Goal: Complete application form: Complete application form

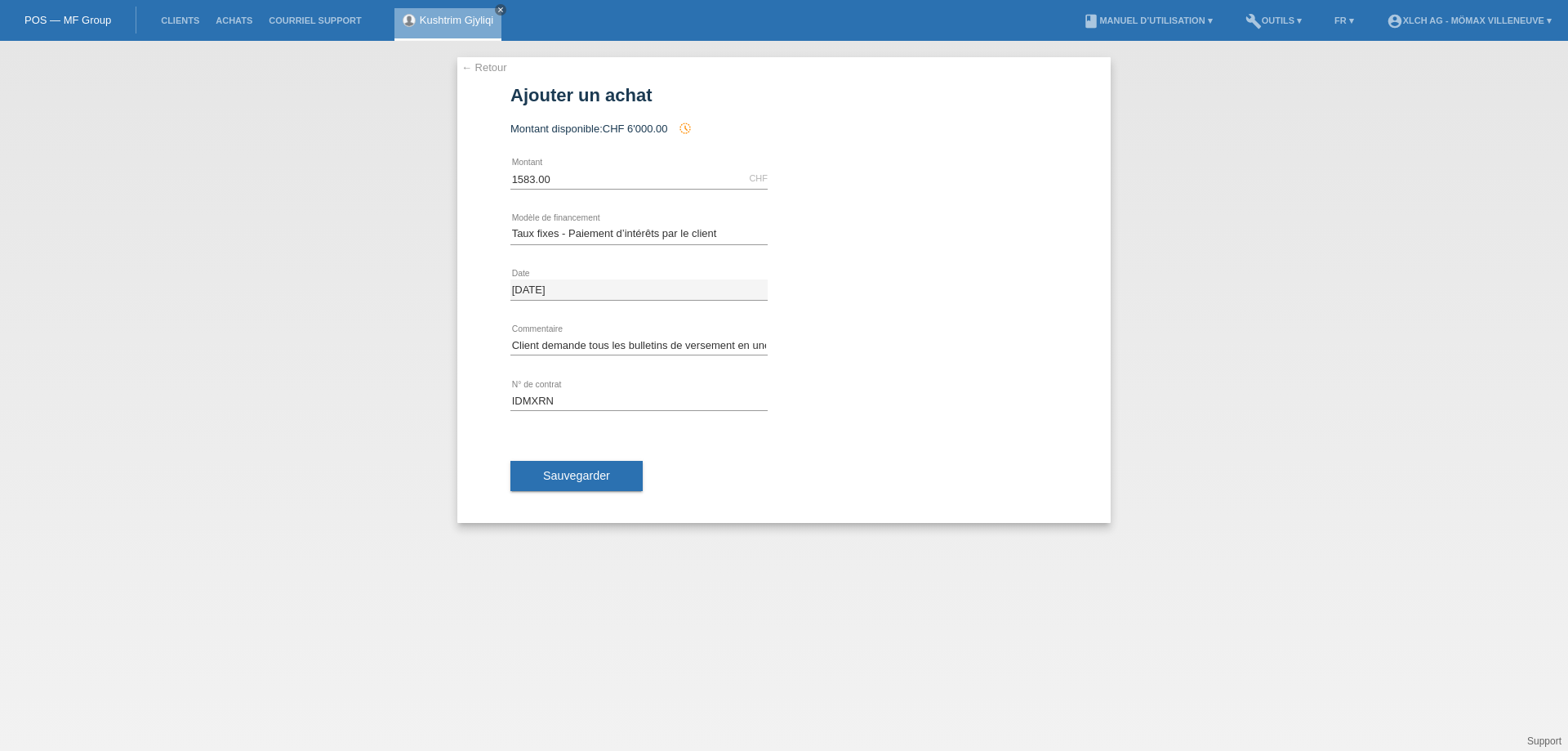
select select "113"
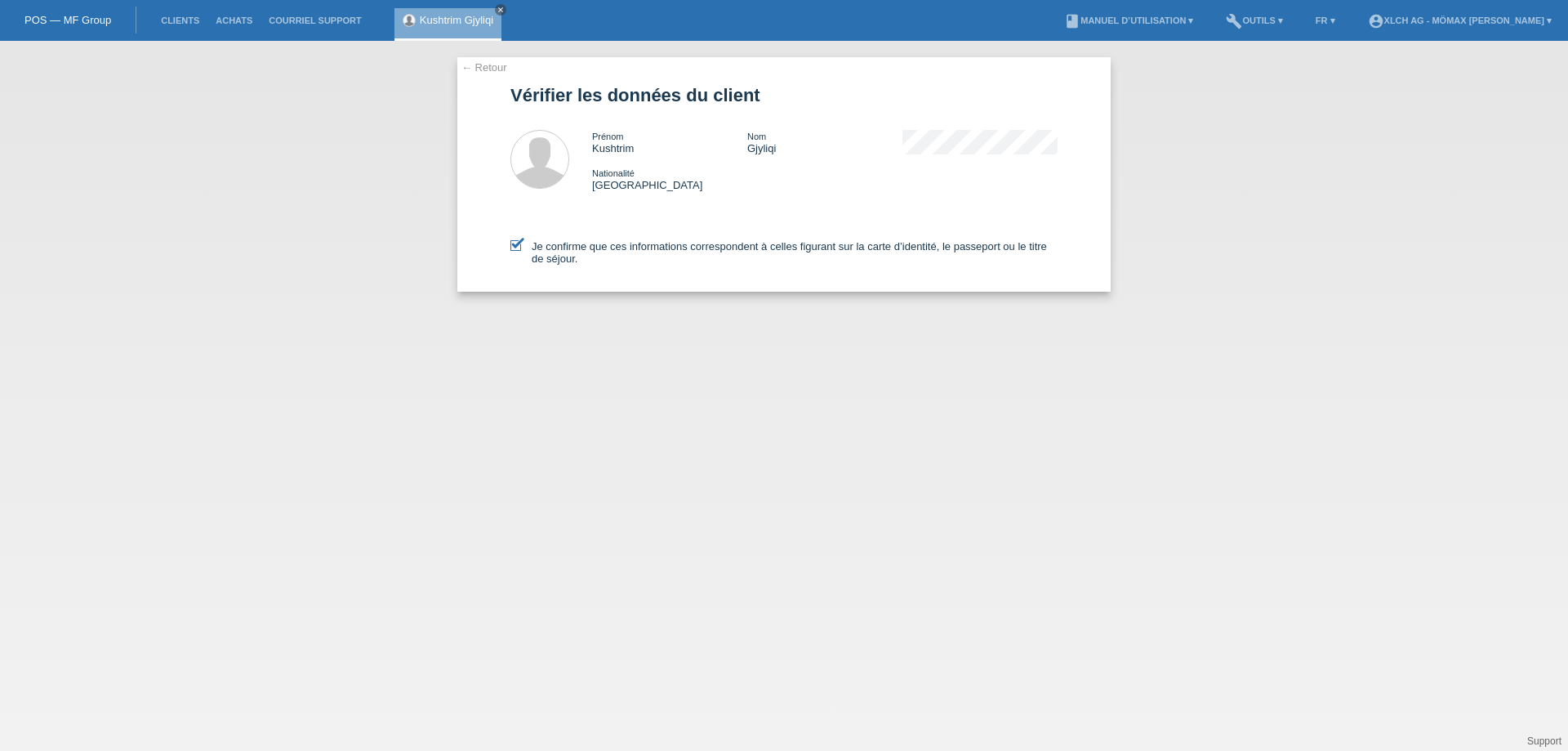
click at [80, 20] on link "POS — MF Group" at bounding box center [67, 20] width 86 height 12
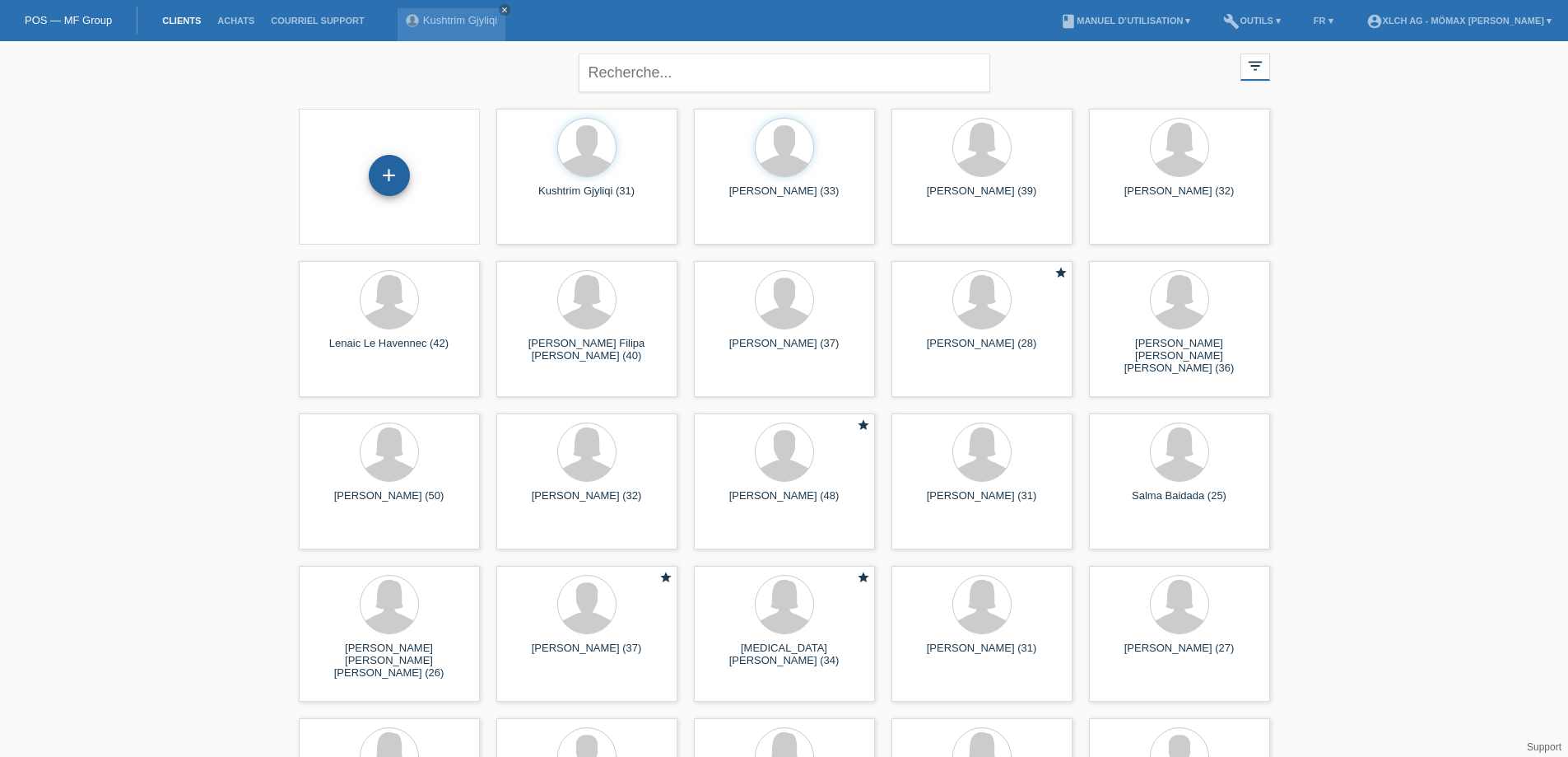
click at [388, 189] on div "+" at bounding box center [390, 176] width 41 height 42
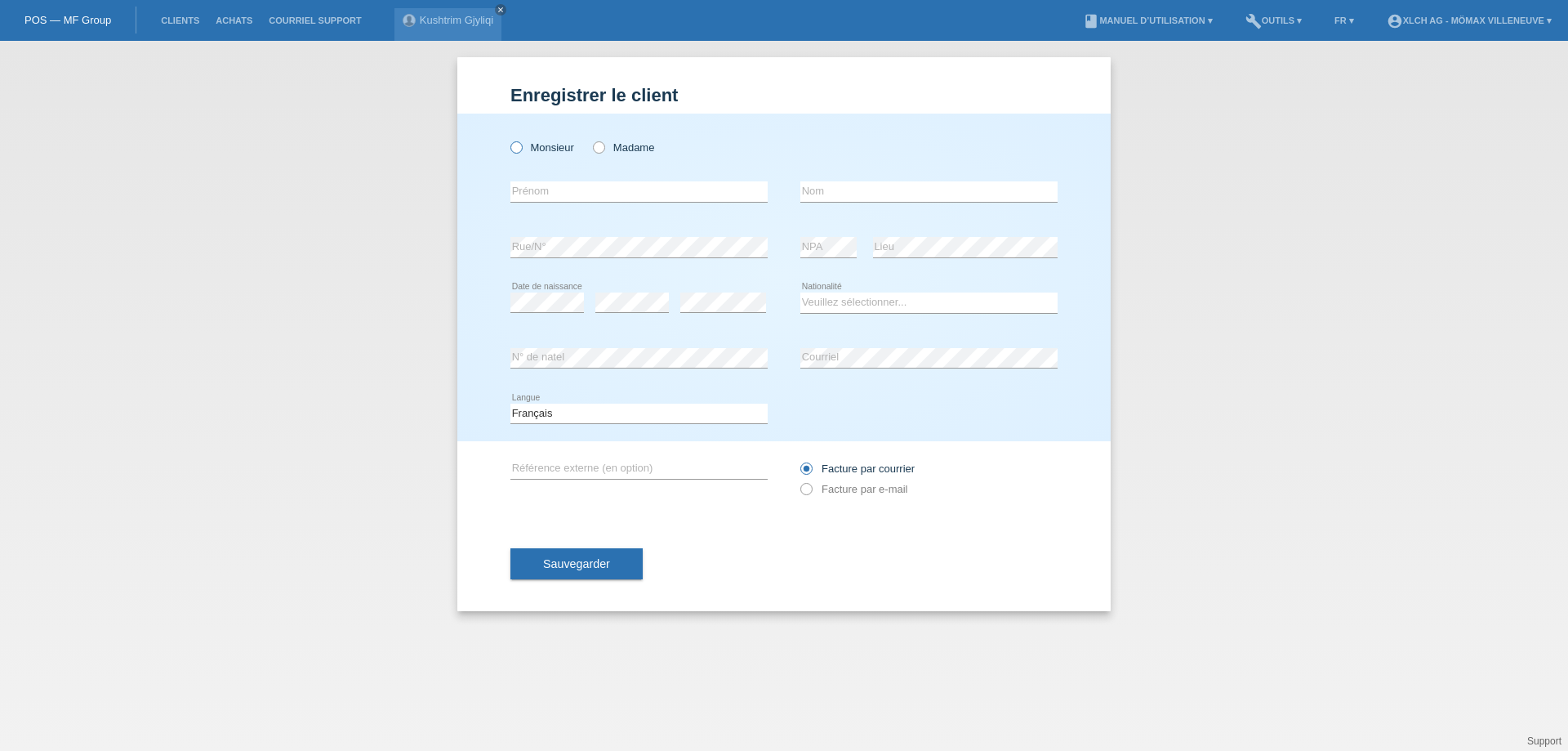
click at [508, 139] on icon at bounding box center [508, 139] width 0 height 0
click at [521, 146] on input "Monsieur" at bounding box center [515, 147] width 11 height 11
radio input "true"
click at [546, 196] on input "text" at bounding box center [639, 191] width 258 height 21
type input "VICTOR"
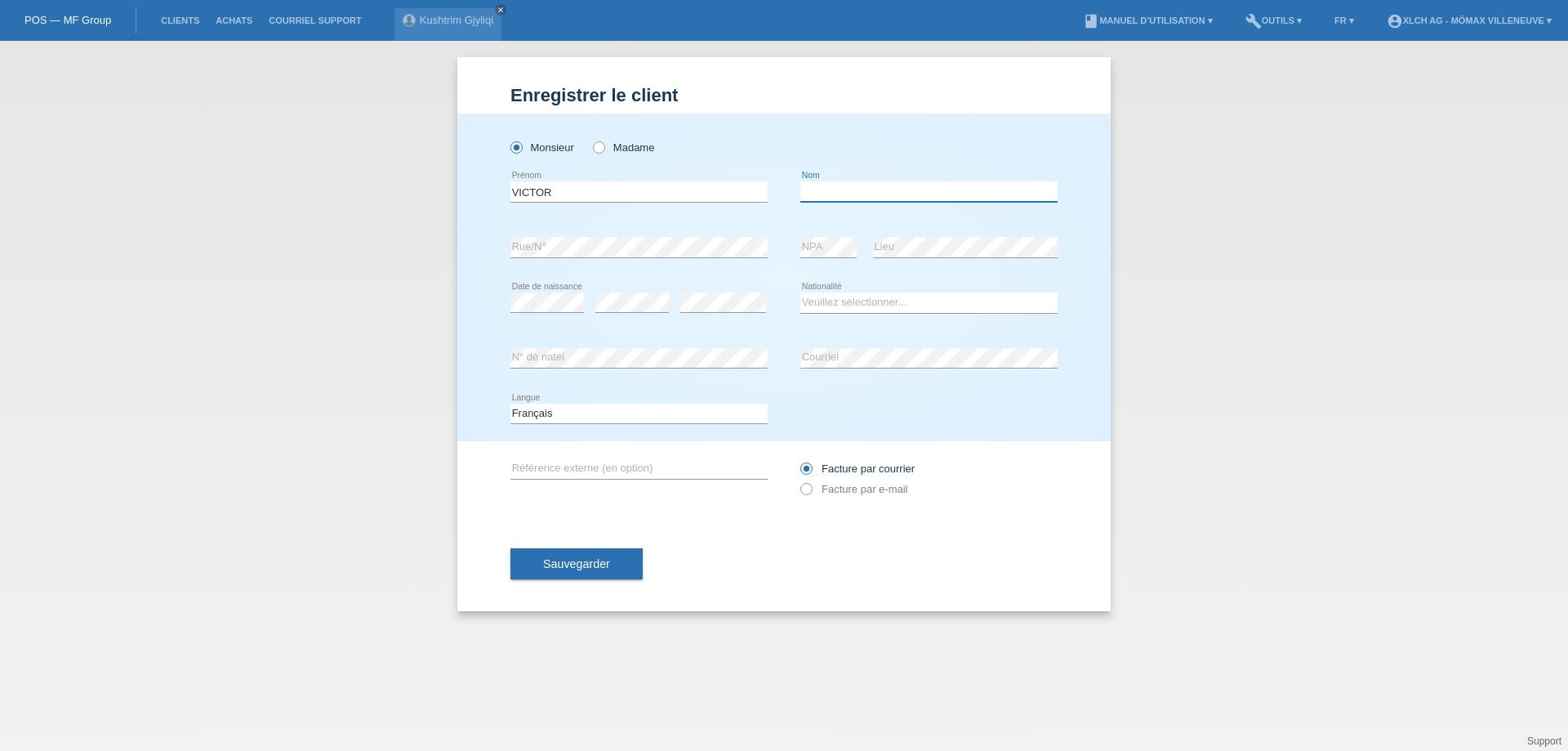
click at [813, 191] on input "text" at bounding box center [928, 191] width 258 height 21
type input "PANYARSKIY"
click at [551, 282] on div "Monsieur Madame VICTOR error Prénom" at bounding box center [784, 278] width 654 height 328
click at [825, 301] on select "Veuillez sélectionner... Suisse Allemagne Autriche Liechtenstein ------------ A…" at bounding box center [928, 302] width 258 height 20
select select "CH"
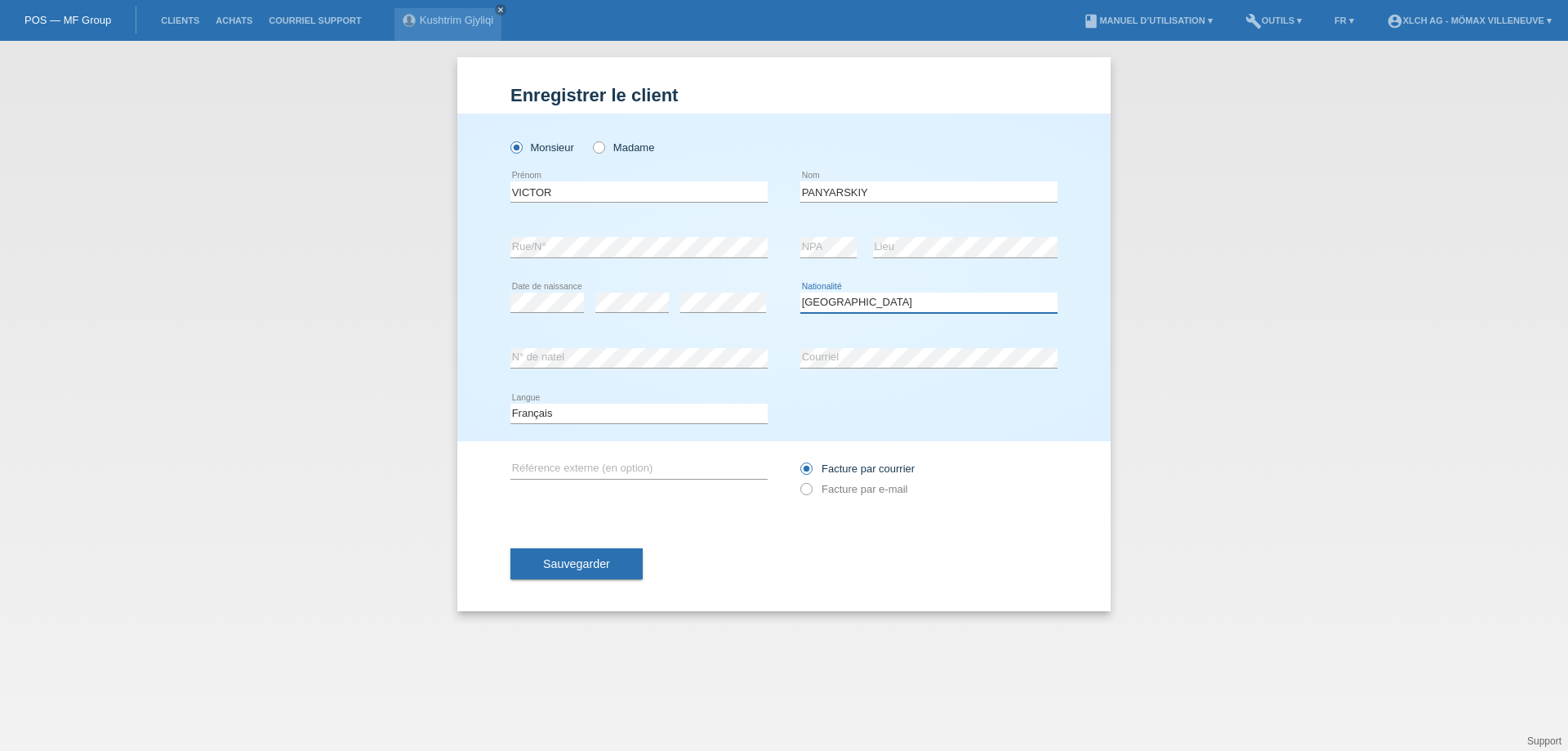
click at [800, 292] on select "Veuillez sélectionner... Suisse Allemagne Autriche Liechtenstein ------------ A…" at bounding box center [928, 302] width 258 height 20
click at [798, 480] on icon at bounding box center [798, 480] width 0 height 0
click at [811, 492] on input "Facture par e-mail" at bounding box center [805, 492] width 11 height 21
radio input "true"
click at [603, 566] on span "Sauvegarder" at bounding box center [576, 564] width 67 height 13
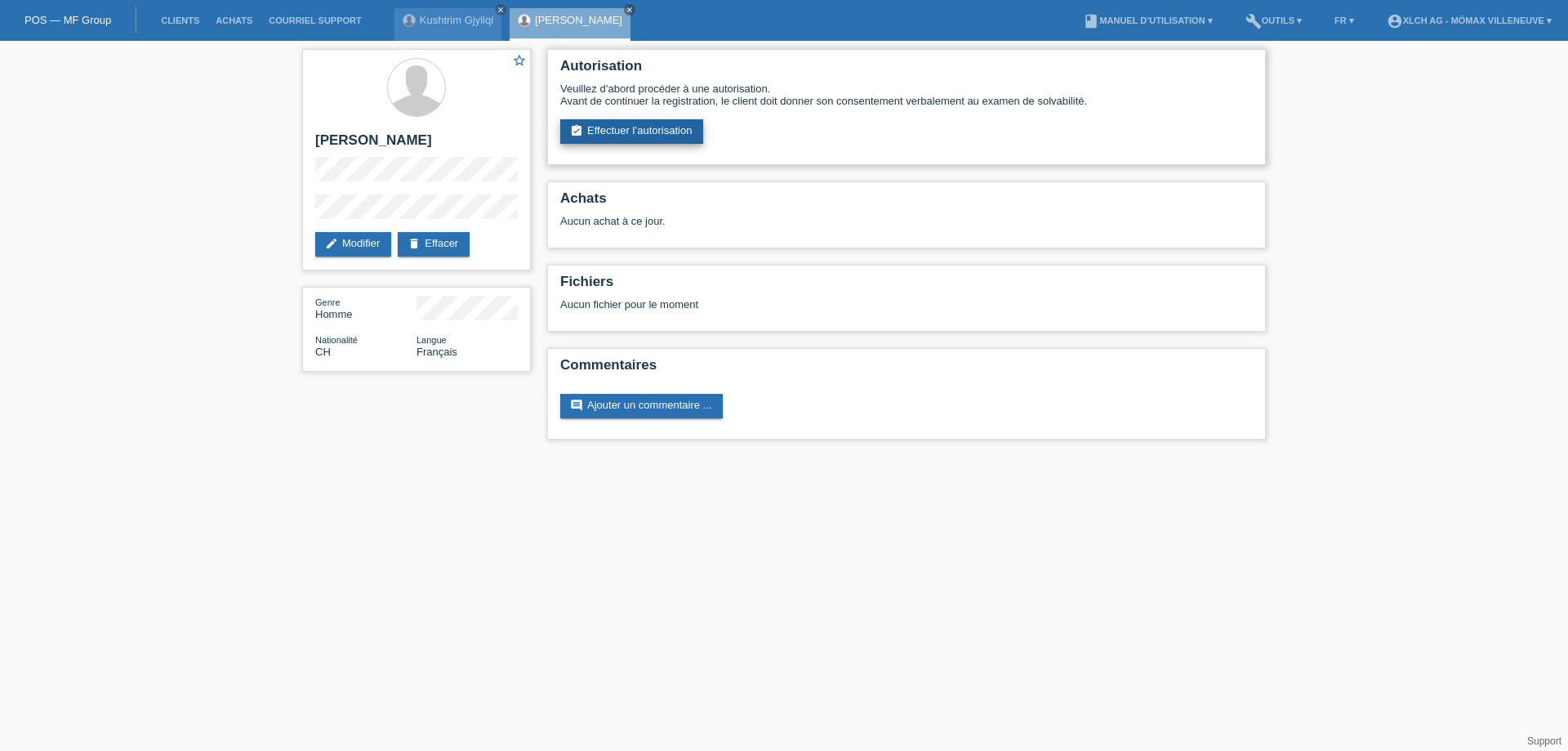
click at [639, 125] on link "assignment_turned_in Effectuer l’autorisation" at bounding box center [632, 132] width 143 height 25
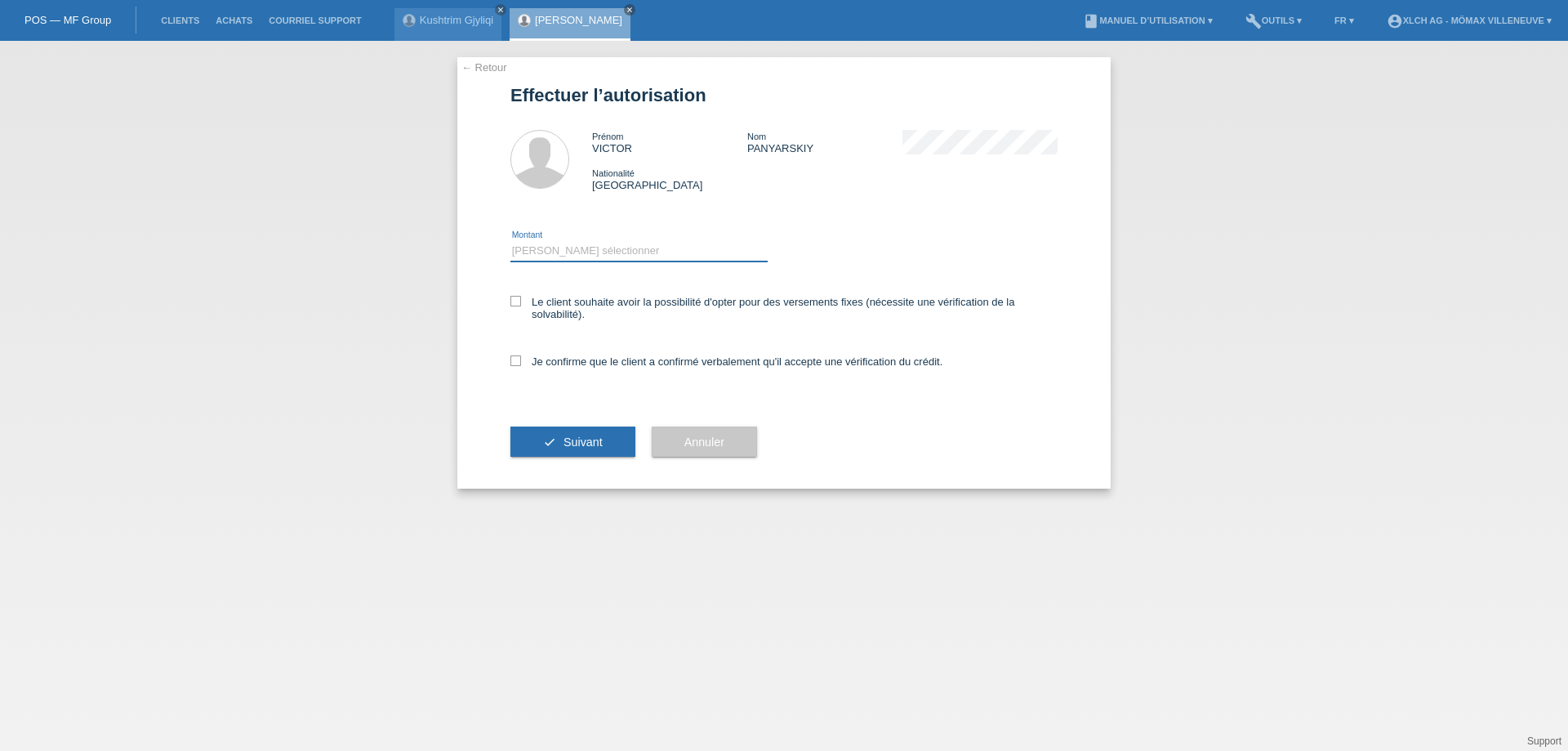
click at [555, 250] on select "Veuillez sélectionner CHF 1.00 - CHF 499.00 CHF 500.00 - CHF 1'999.00 CHF 2'000…" at bounding box center [639, 251] width 258 height 20
select select "3"
click at [510, 241] on select "Veuillez sélectionner CHF 1.00 - CHF 499.00 CHF 500.00 - CHF 1'999.00 CHF 2'000…" at bounding box center [639, 251] width 258 height 20
click at [514, 304] on icon at bounding box center [515, 301] width 11 height 11
click at [514, 304] on input "Le client souhaite avoir la possibilité d'opter pour des versements fixes (néce…" at bounding box center [515, 301] width 11 height 11
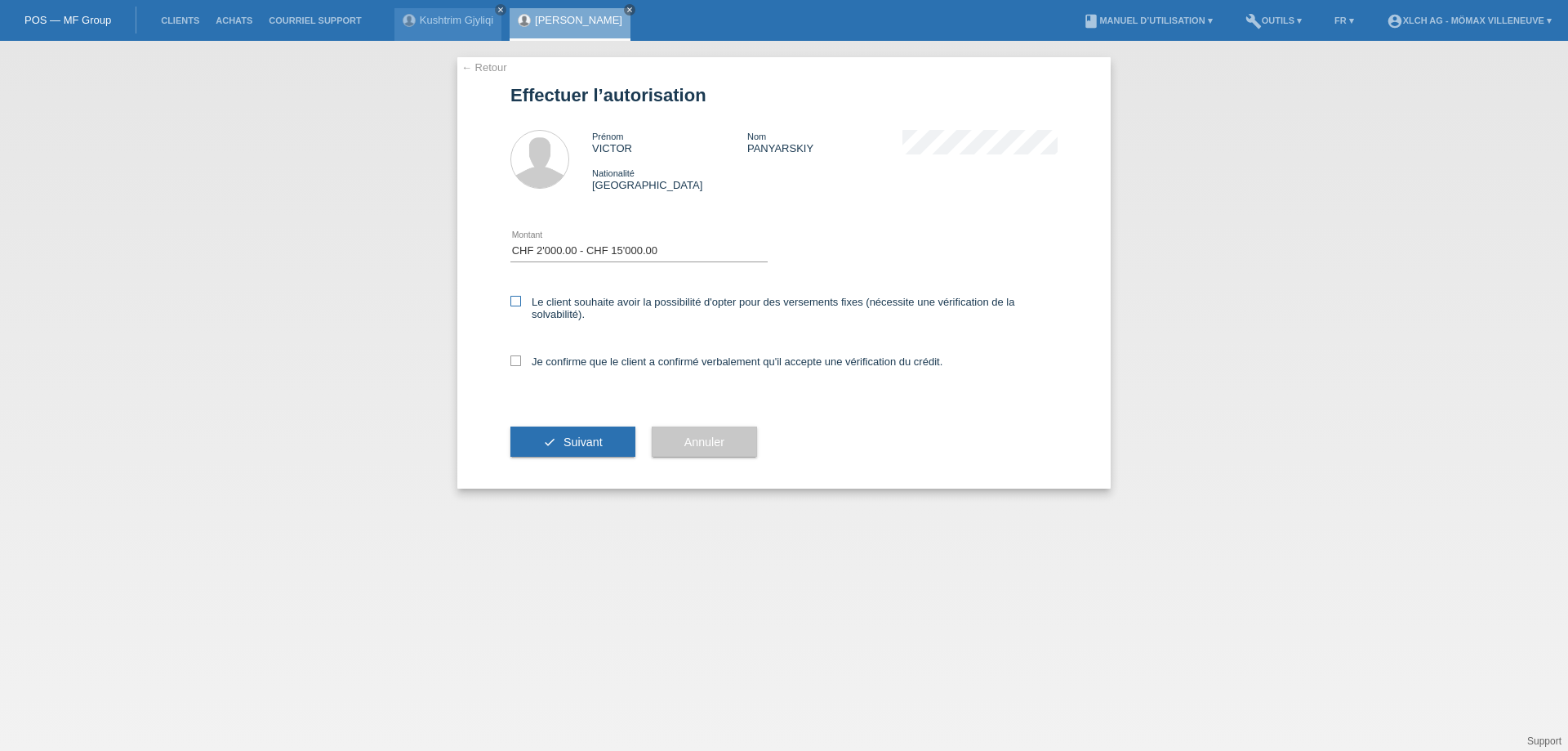
checkbox input "true"
click at [518, 361] on icon at bounding box center [515, 361] width 11 height 11
click at [518, 361] on input "Je confirme que le client a confirmé verbalement qu'il accepte une vérification…" at bounding box center [515, 361] width 11 height 11
checkbox input "true"
click at [602, 439] on span "Suivant" at bounding box center [584, 442] width 40 height 13
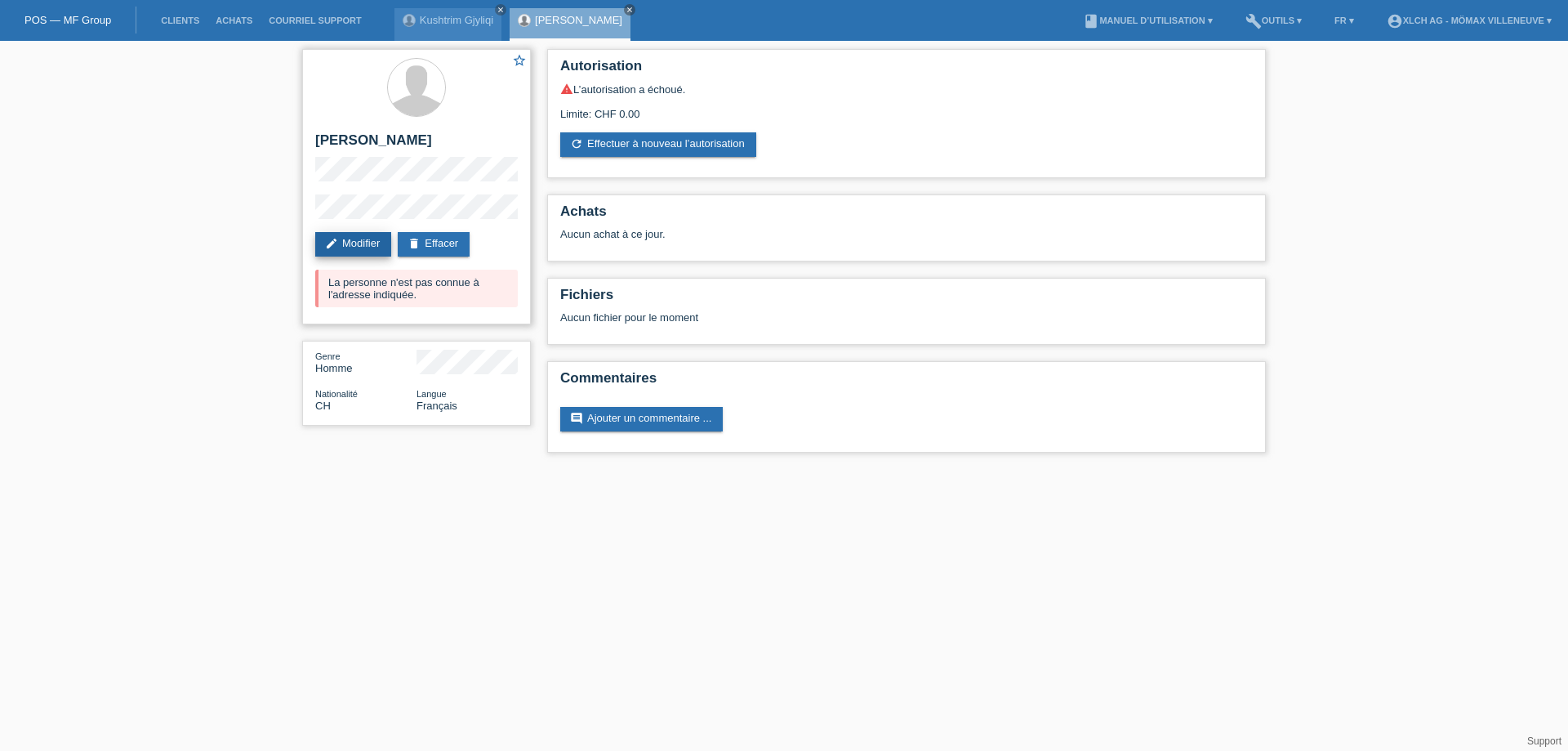
click at [360, 246] on link "edit Modifier" at bounding box center [353, 245] width 76 height 25
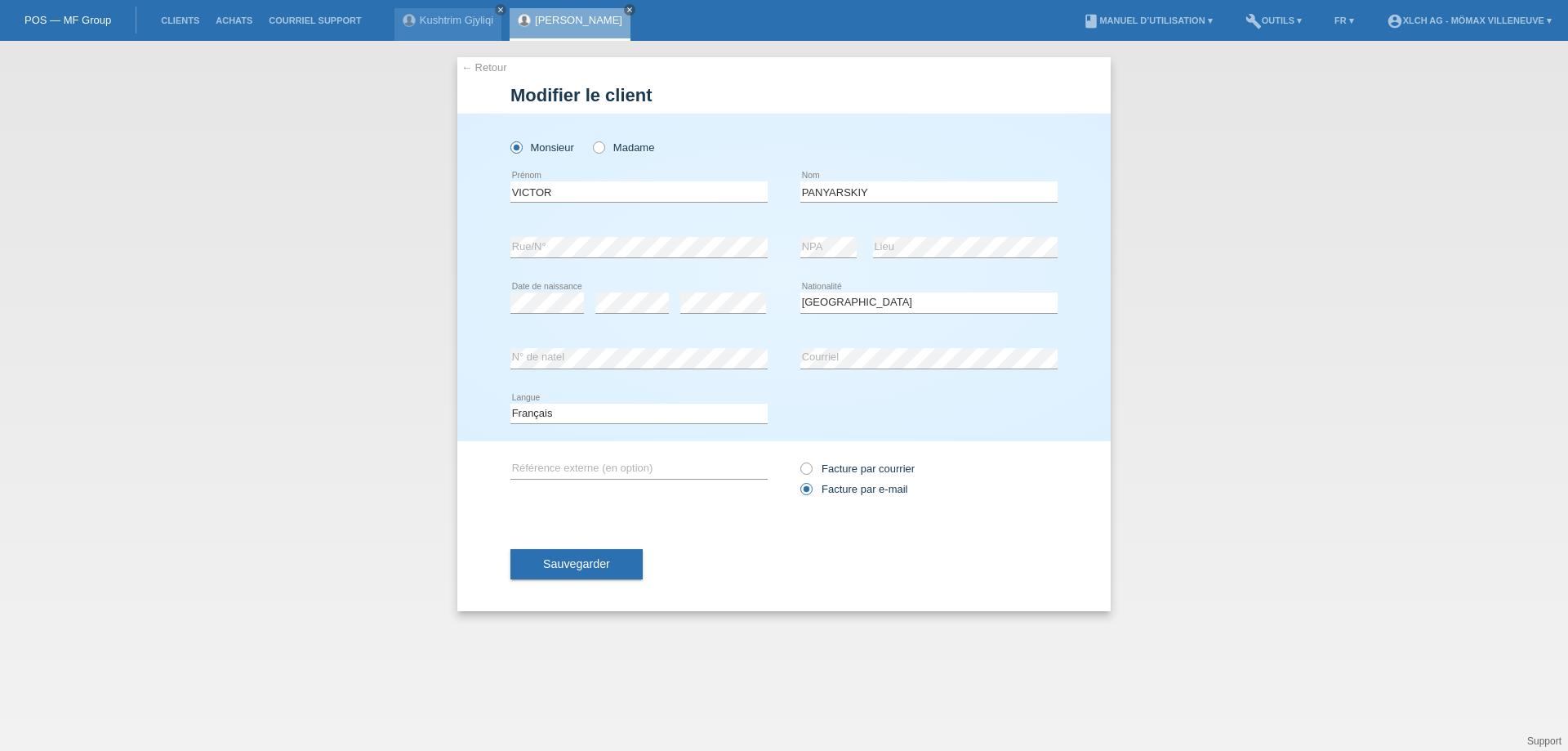
select select "CH"
click at [571, 564] on span "Sauvegarder" at bounding box center [576, 564] width 67 height 13
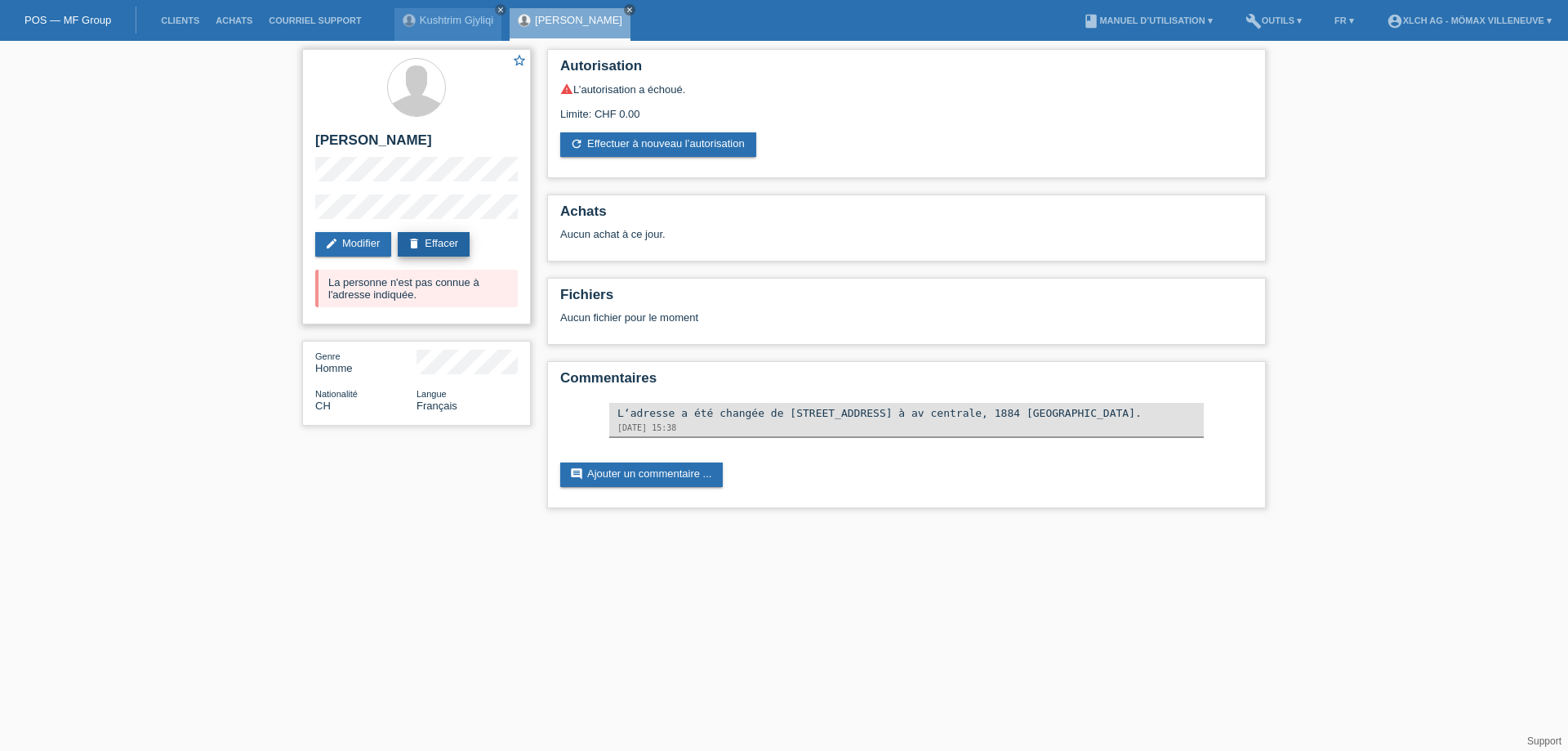
click at [435, 244] on link "delete Effacer" at bounding box center [433, 245] width 72 height 25
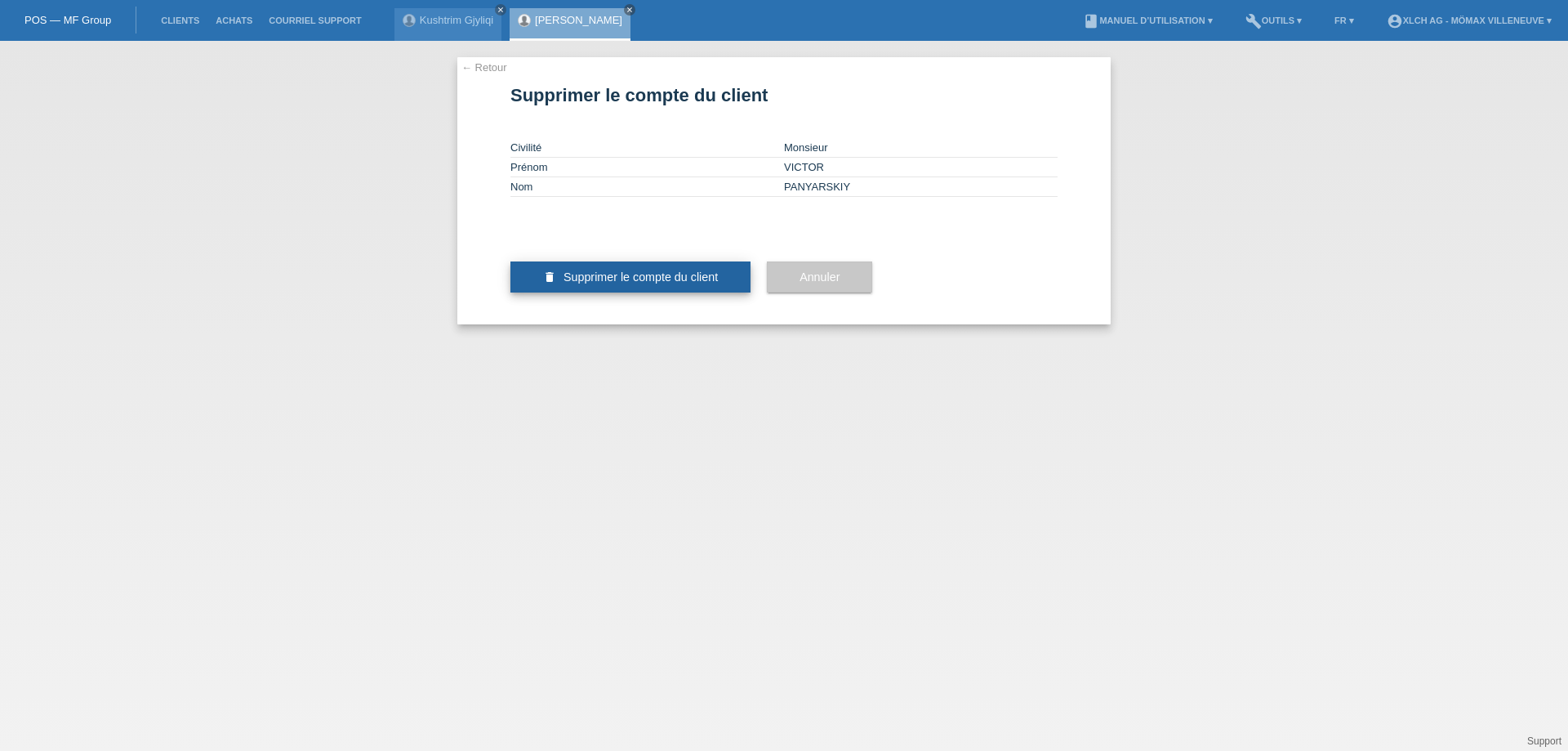
click at [662, 283] on span "Supprimer le compte du client" at bounding box center [641, 277] width 155 height 13
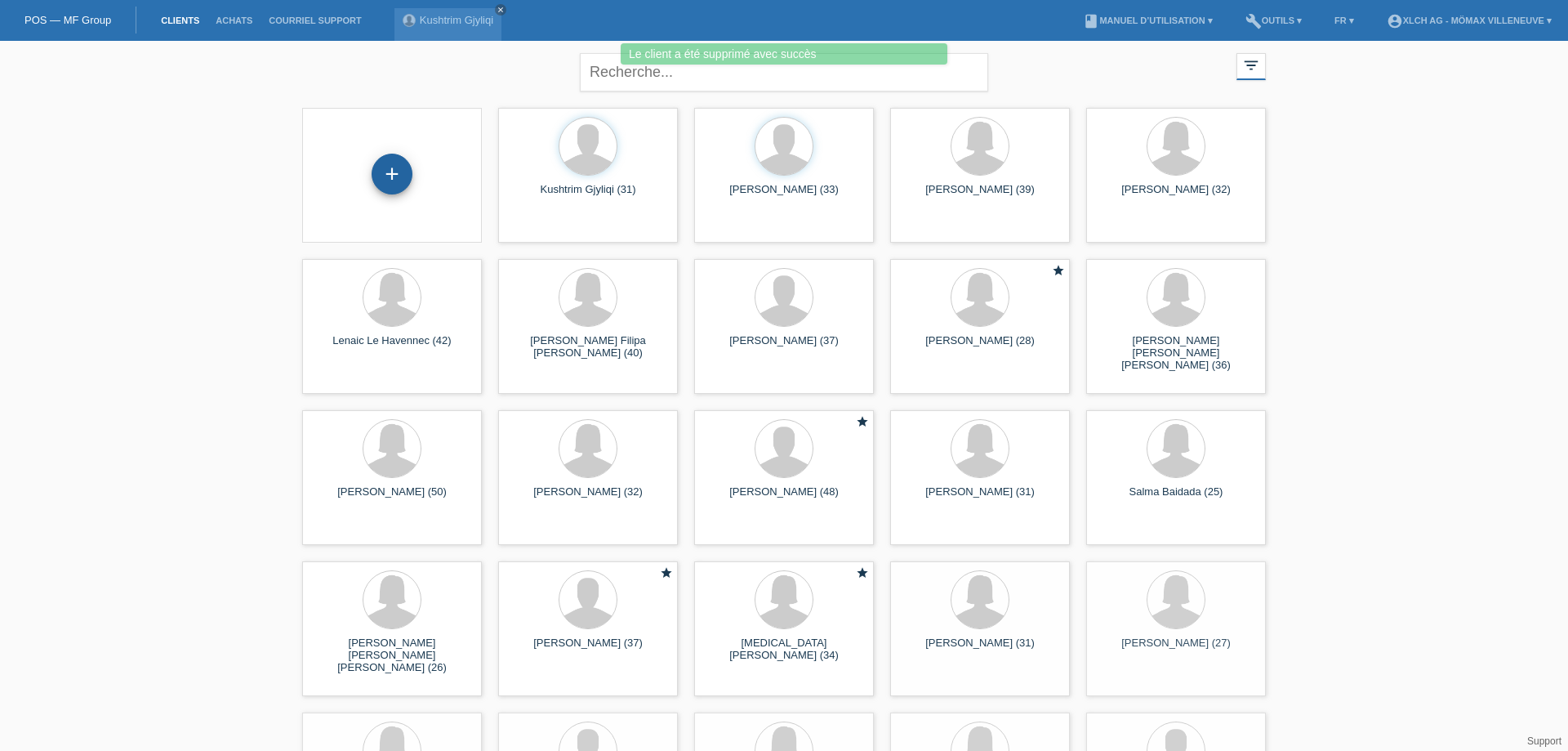
click at [397, 170] on div "+" at bounding box center [392, 174] width 40 height 28
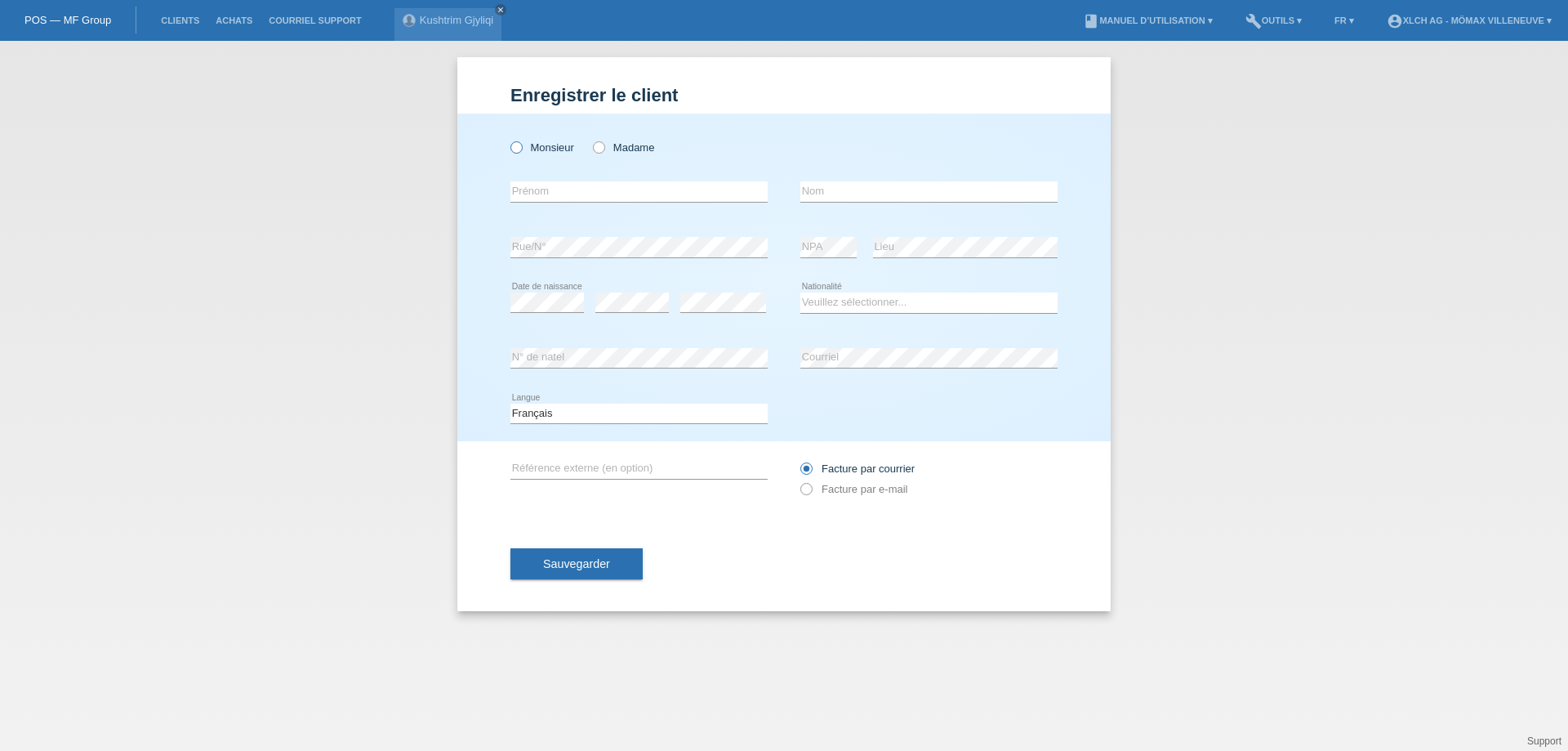
click at [508, 139] on icon at bounding box center [508, 139] width 0 height 0
click at [518, 147] on input "Monsieur" at bounding box center [515, 147] width 11 height 11
radio input "true"
click at [541, 192] on input "text" at bounding box center [639, 191] width 258 height 21
type input "v"
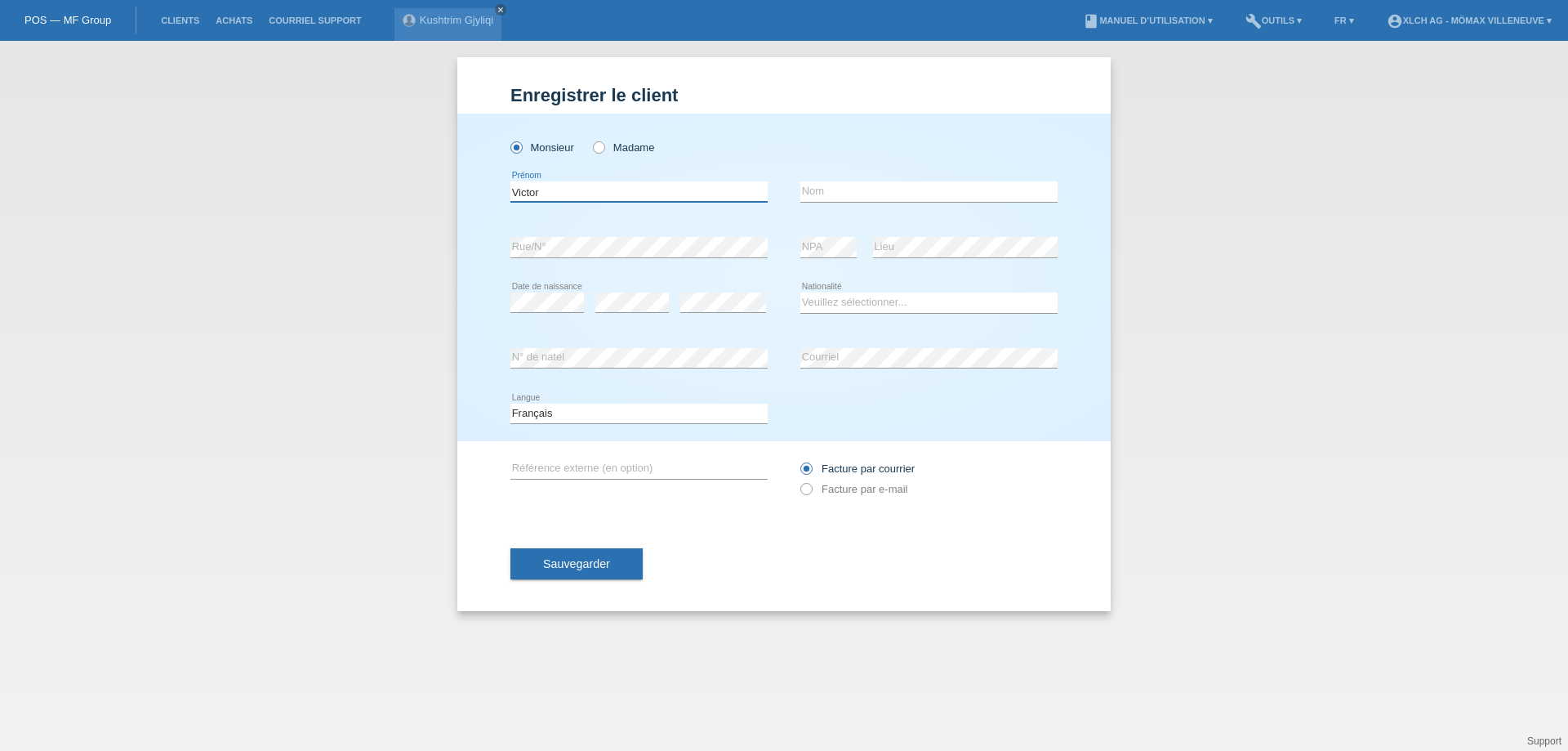
type input "Victor"
type input "Panyarskiy"
select select "CH"
click at [798, 480] on icon at bounding box center [798, 480] width 0 height 0
click at [811, 492] on input "Facture par e-mail" at bounding box center [805, 492] width 11 height 21
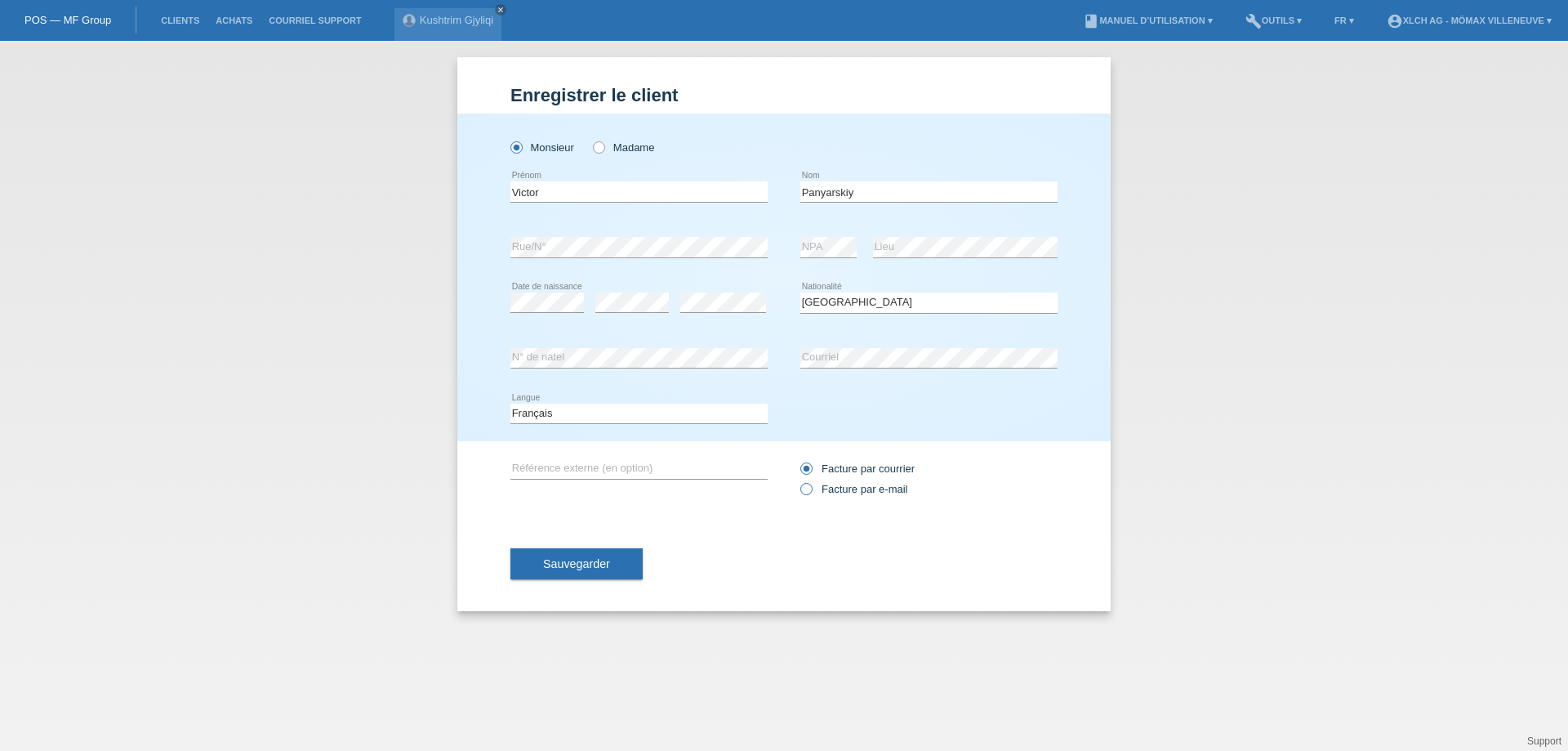
radio input "true"
click at [626, 558] on button "Sauvegarder" at bounding box center [576, 564] width 133 height 31
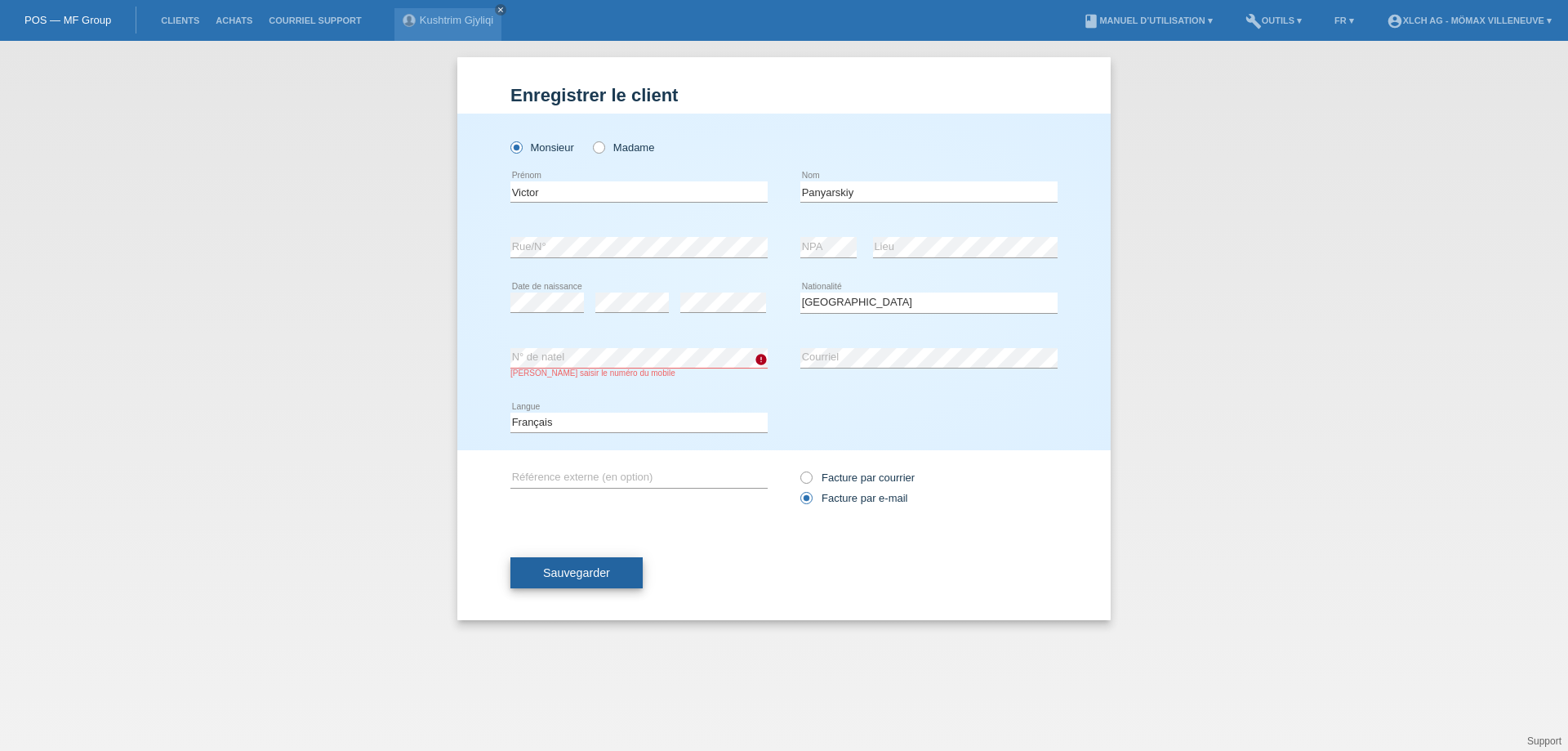
click at [601, 572] on span "Sauvegarder" at bounding box center [576, 573] width 67 height 13
click at [616, 578] on button "Sauvegarder" at bounding box center [576, 573] width 133 height 31
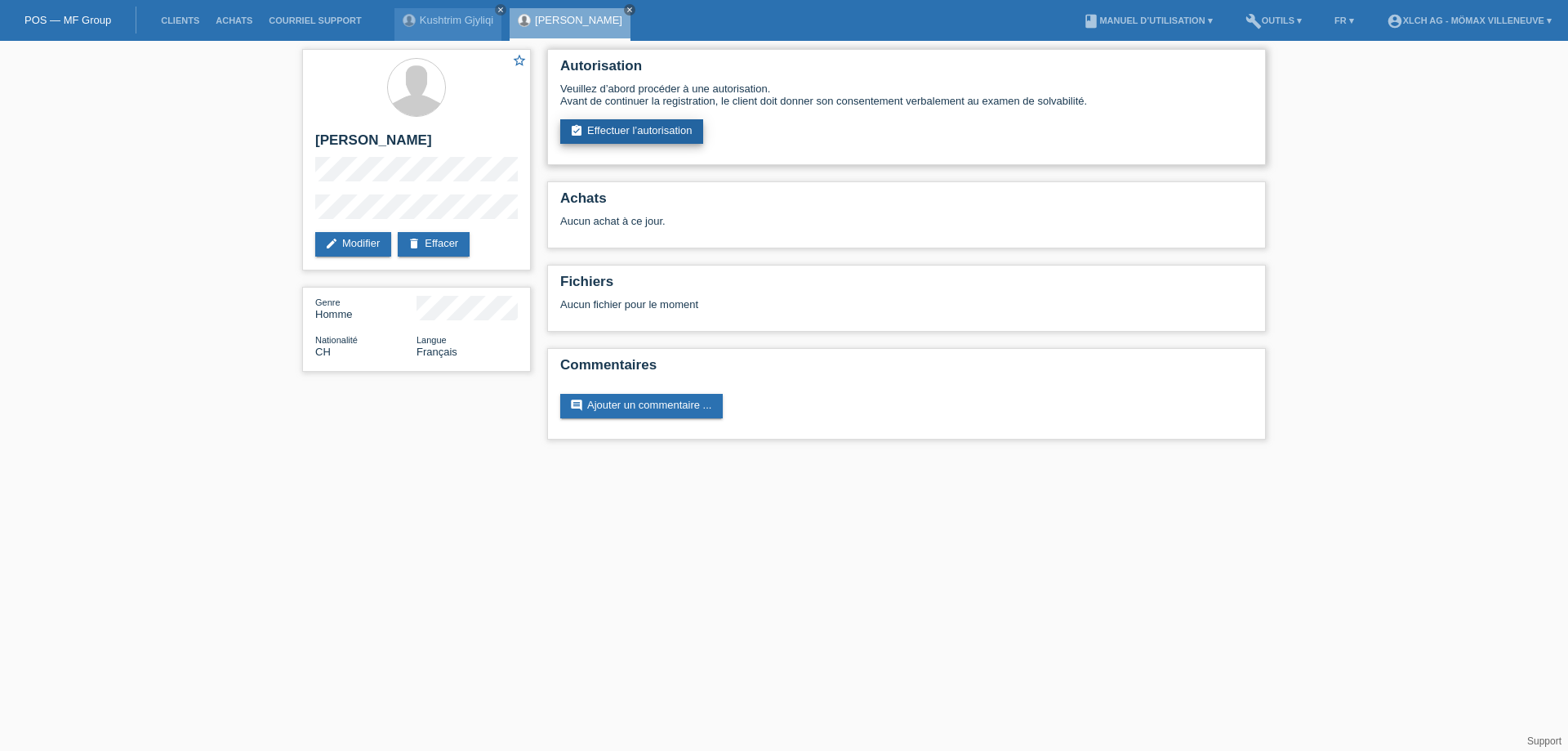
click at [651, 134] on link "assignment_turned_in Effectuer l’autorisation" at bounding box center [632, 132] width 143 height 25
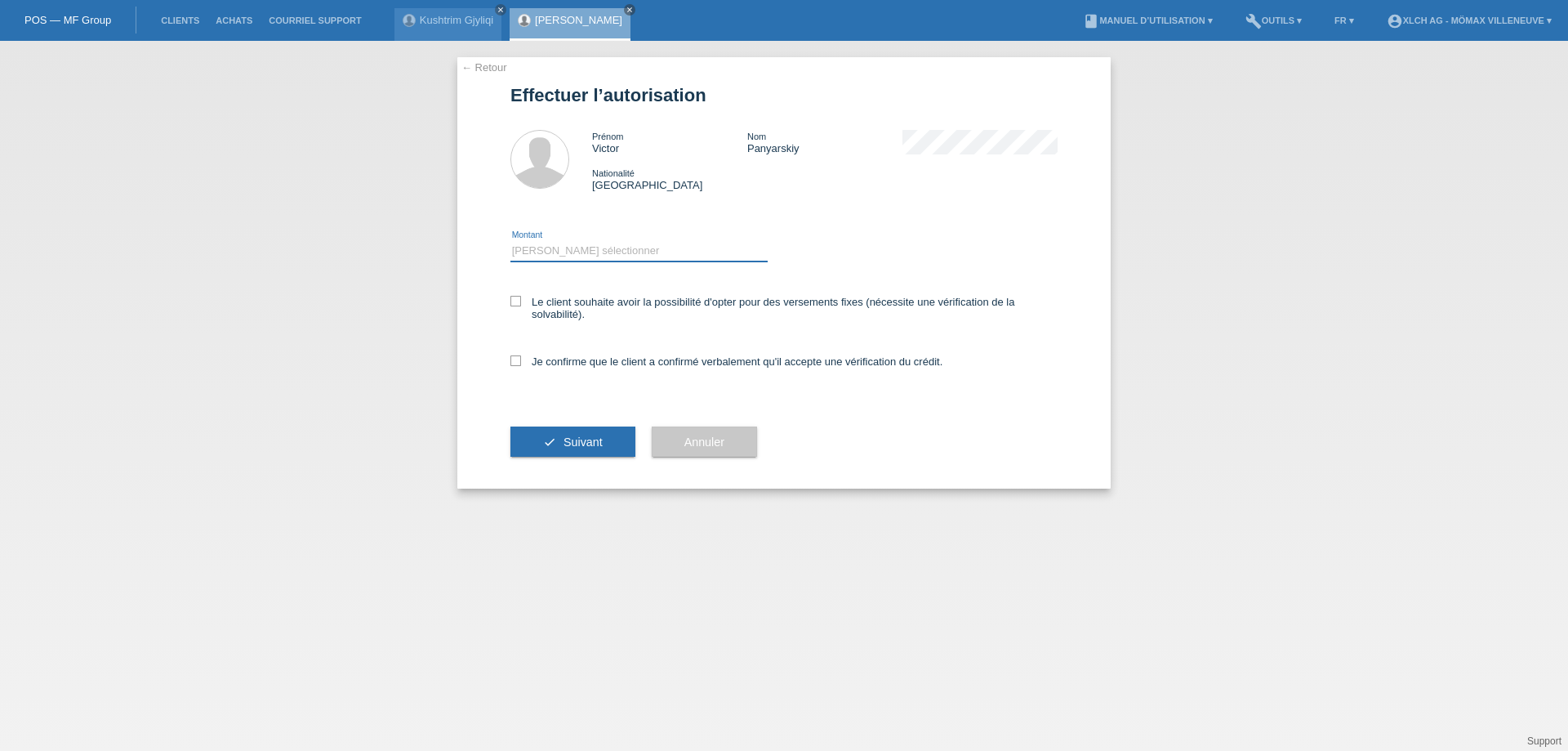
click at [583, 246] on select "Veuillez sélectionner CHF 1.00 - CHF 499.00 CHF 500.00 - CHF 1'999.00 CHF 2'000…" at bounding box center [639, 251] width 258 height 20
select select "3"
click at [510, 241] on select "Veuillez sélectionner CHF 1.00 - CHF 499.00 CHF 500.00 - CHF 1'999.00 CHF 2'000…" at bounding box center [639, 251] width 258 height 20
click at [515, 297] on icon at bounding box center [515, 301] width 11 height 11
click at [515, 297] on input "Le client souhaite avoir la possibilité d'opter pour des versements fixes (néce…" at bounding box center [515, 301] width 11 height 11
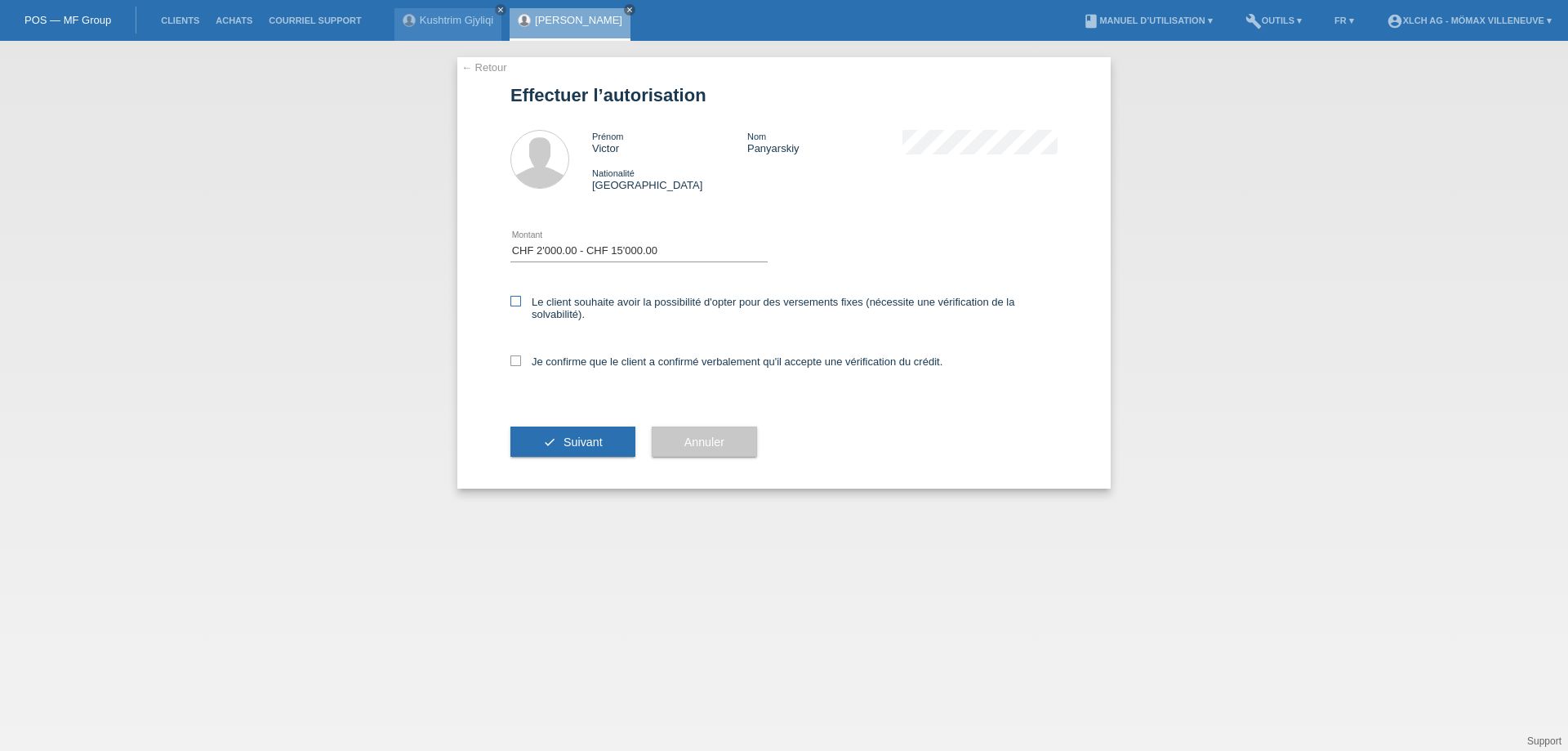
checkbox input "true"
click at [519, 361] on icon at bounding box center [515, 361] width 11 height 11
click at [519, 361] on input "Je confirme que le client a confirmé verbalement qu'il accepte une vérification…" at bounding box center [515, 361] width 11 height 11
click at [519, 361] on icon at bounding box center [515, 361] width 11 height 11
click at [519, 361] on input "Je confirme que le client a confirmé verbalement qu'il accepte une vérification…" at bounding box center [515, 361] width 11 height 11
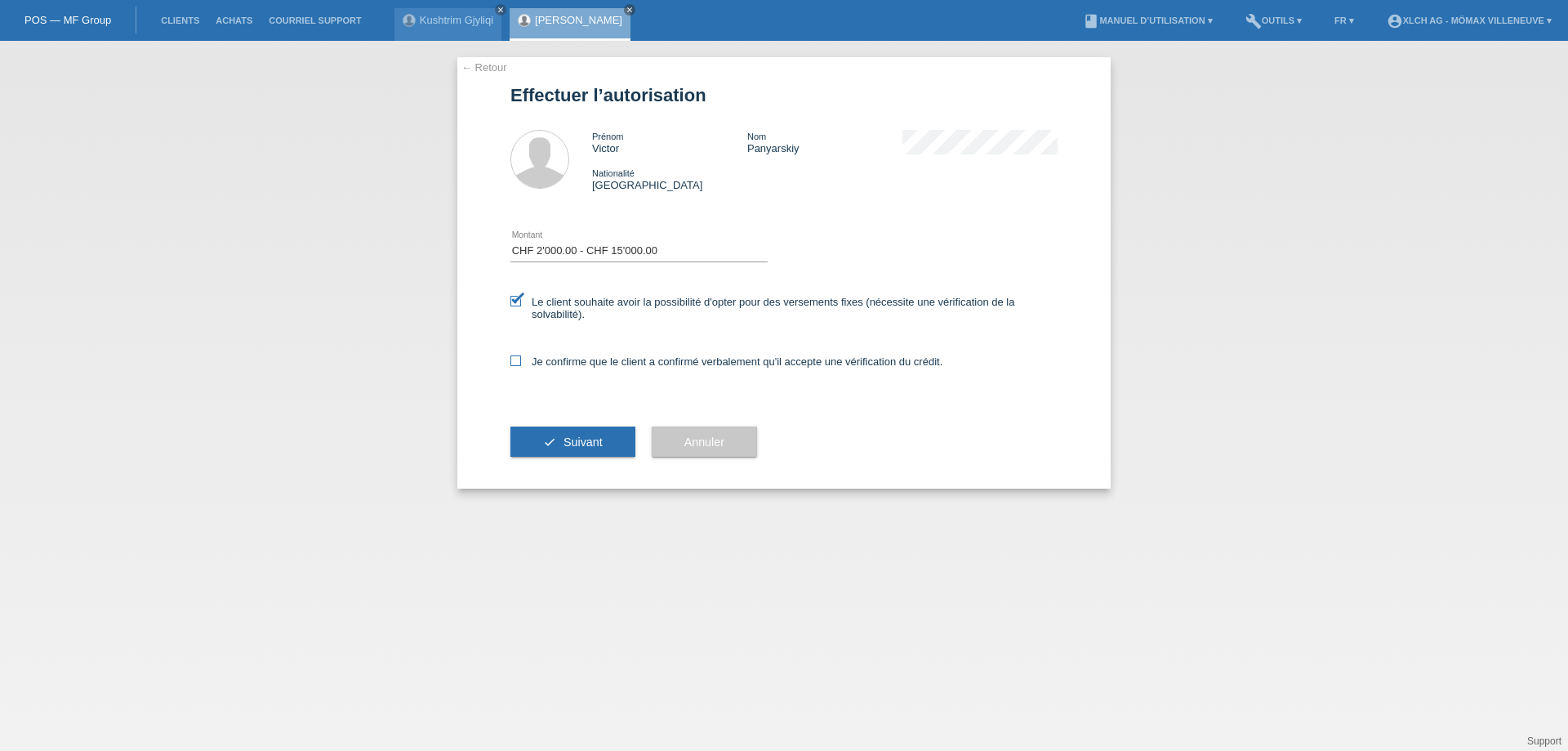
click at [514, 362] on icon at bounding box center [515, 361] width 11 height 11
click at [514, 362] on input "Je confirme que le client a confirmé verbalement qu'il accepte une vérification…" at bounding box center [515, 361] width 11 height 11
checkbox input "true"
click at [575, 439] on span "Suivant" at bounding box center [584, 442] width 40 height 13
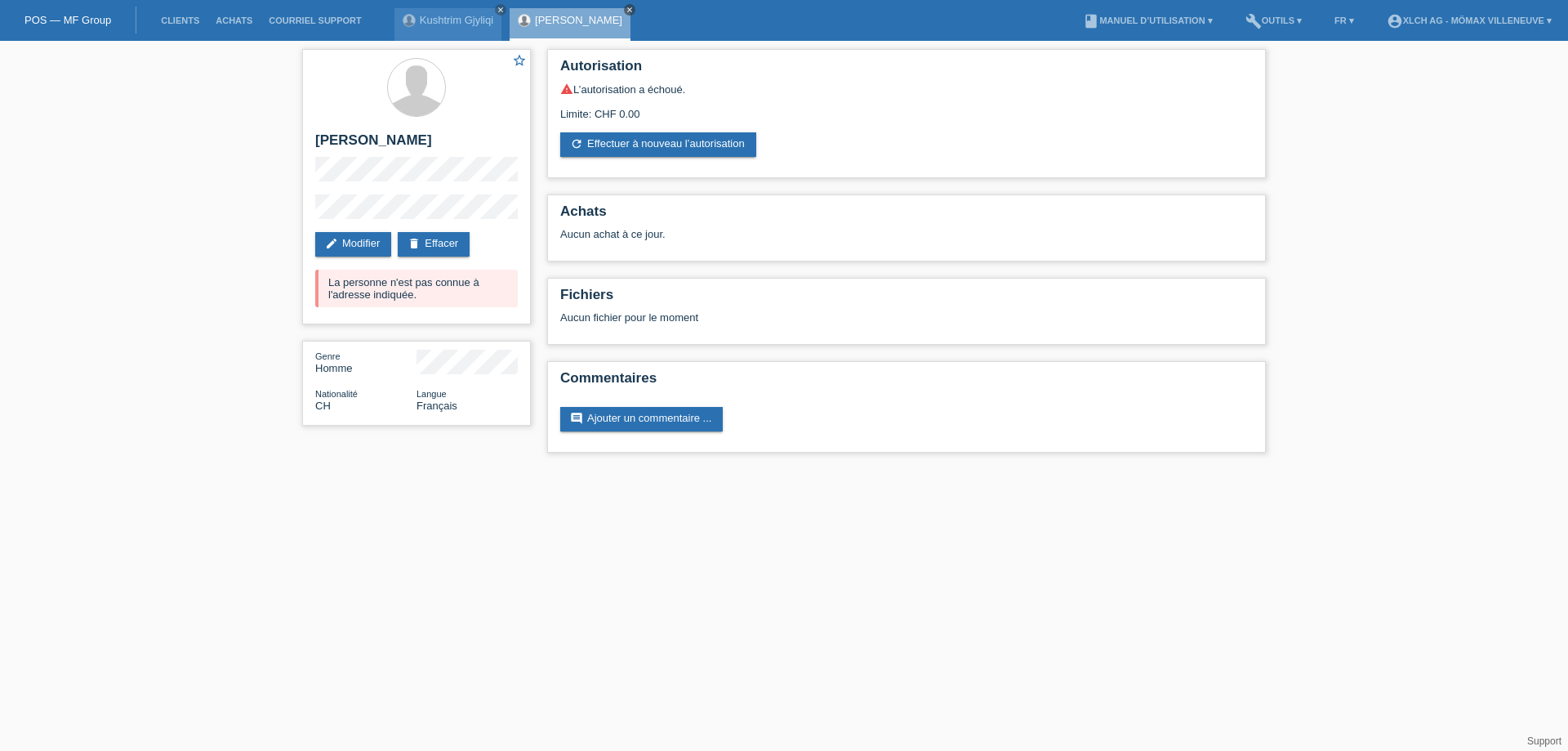
click at [626, 7] on icon "close" at bounding box center [630, 10] width 8 height 8
click at [499, 10] on icon "close" at bounding box center [500, 10] width 8 height 8
